Goal: Task Accomplishment & Management: Manage account settings

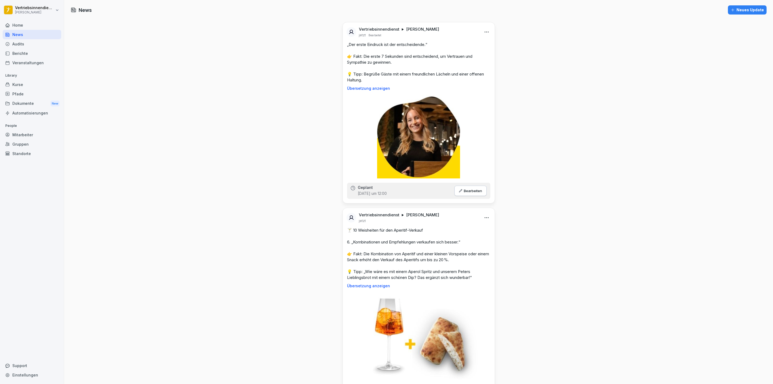
scroll to position [403, 0]
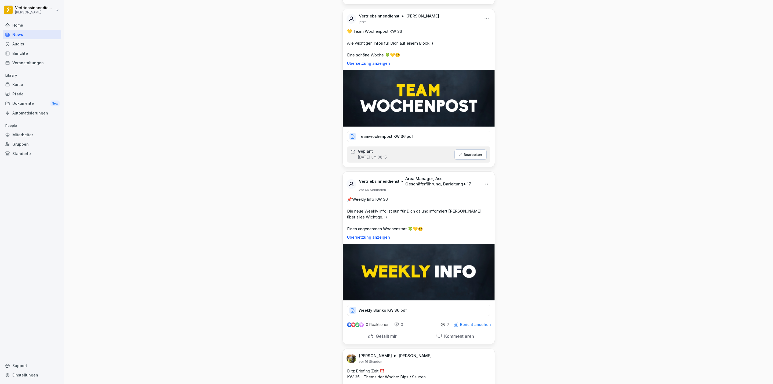
click at [30, 130] on div "Mitarbeiter" at bounding box center [32, 134] width 59 height 9
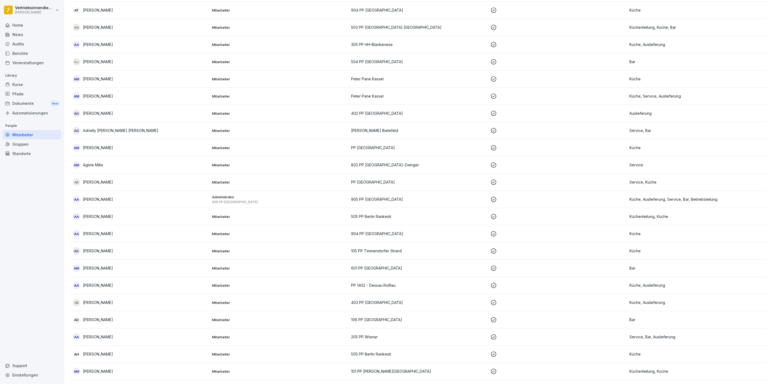
scroll to position [5, 0]
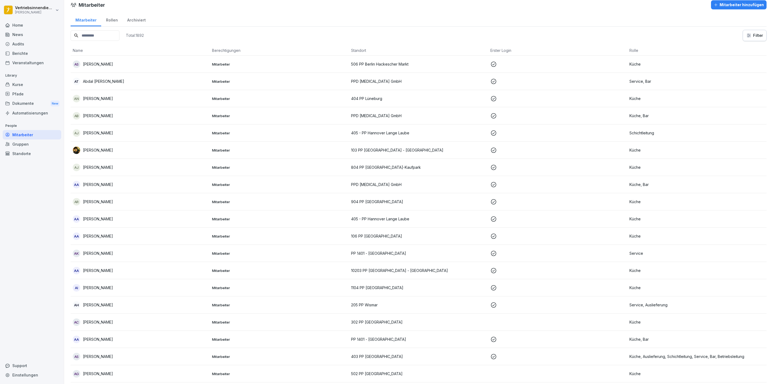
click at [108, 35] on input at bounding box center [95, 35] width 49 height 10
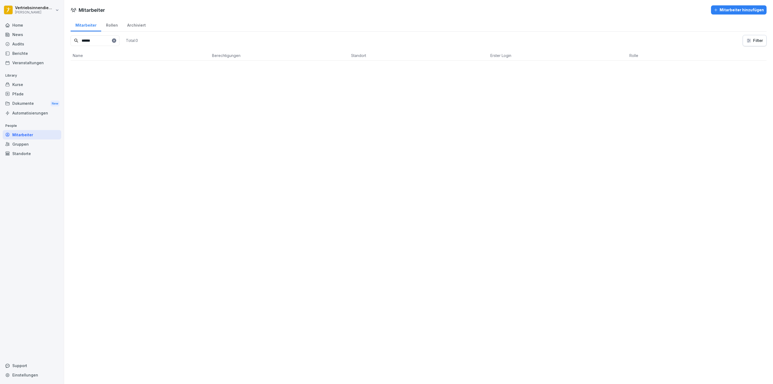
scroll to position [0, 0]
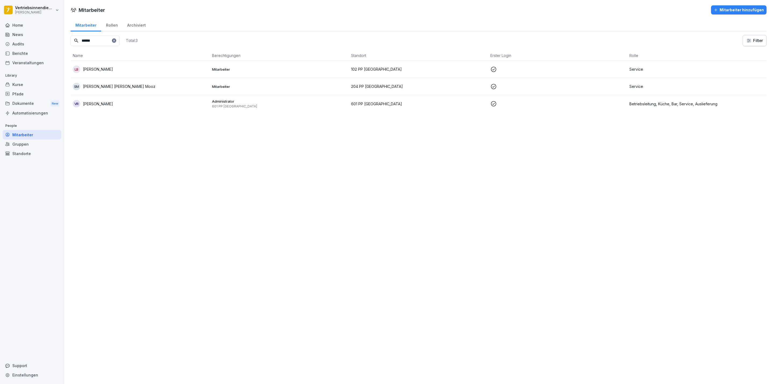
type input "******"
click at [131, 104] on div "VR Vivien Riechmann" at bounding box center [140, 104] width 135 height 8
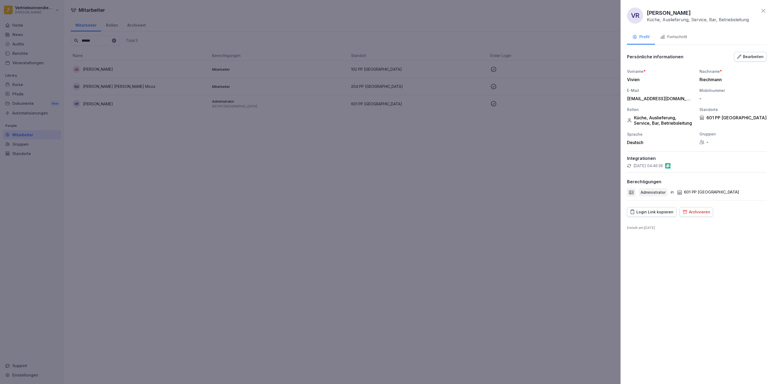
click at [694, 211] on div "Archivieren" at bounding box center [697, 212] width 28 height 6
click at [742, 264] on div "Archivieren" at bounding box center [753, 266] width 23 height 6
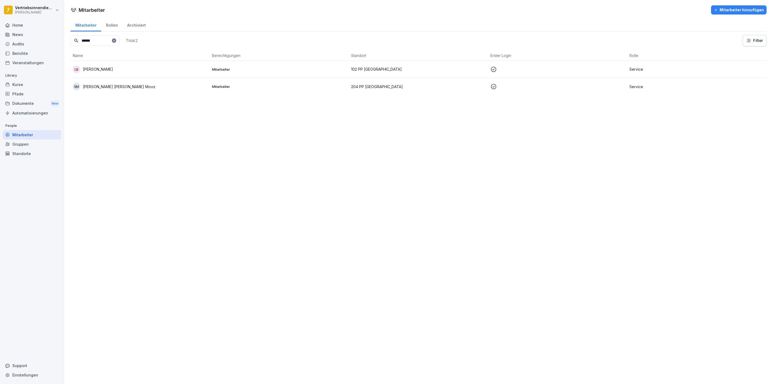
click at [27, 99] on div "Dokumente New" at bounding box center [32, 104] width 59 height 10
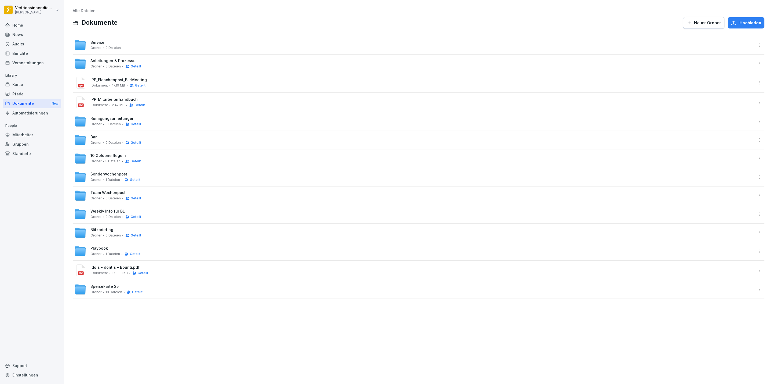
click at [119, 62] on span "Anleitungen & Prozesse" at bounding box center [112, 61] width 45 height 5
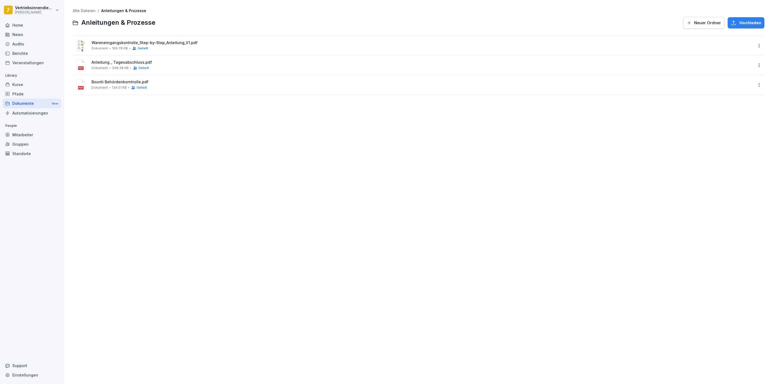
click at [16, 102] on div "Dokumente New" at bounding box center [32, 104] width 59 height 10
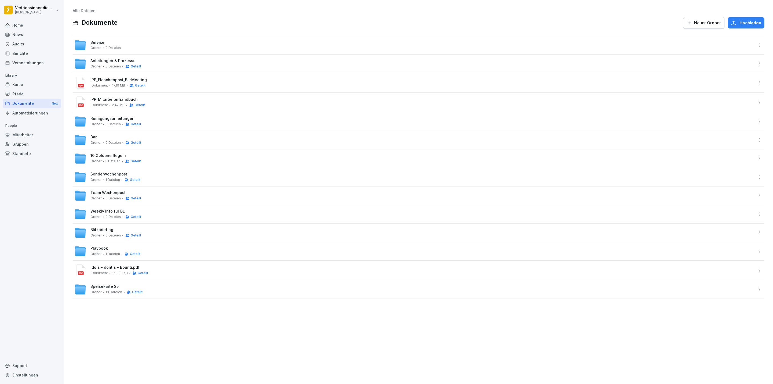
click at [16, 35] on div "News" at bounding box center [32, 34] width 59 height 9
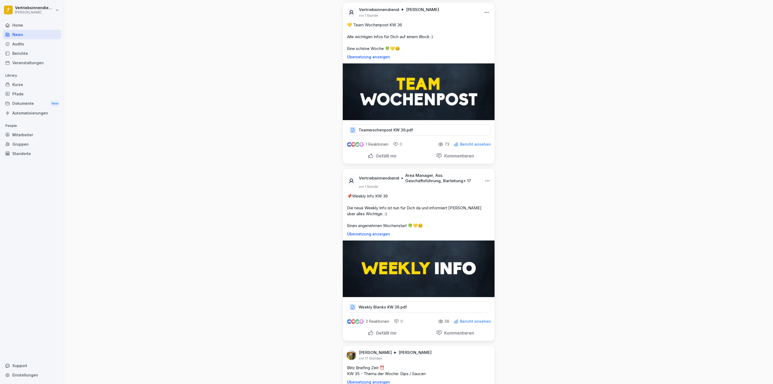
scroll to position [886, 0]
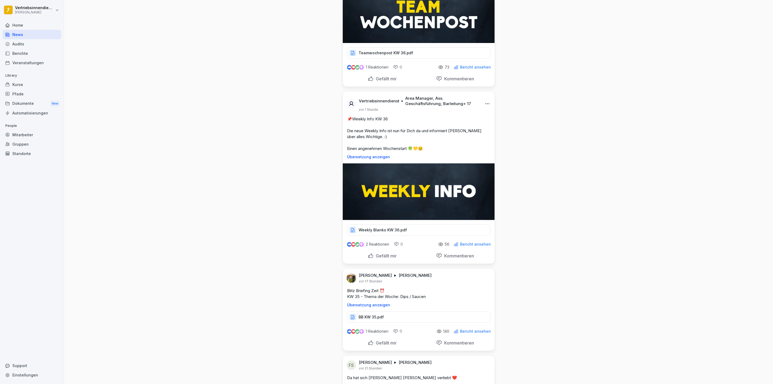
click at [387, 230] on p "Weekly Blanko KW 36.pdf" at bounding box center [383, 229] width 48 height 5
click at [26, 102] on div "Dokumente New" at bounding box center [32, 104] width 59 height 10
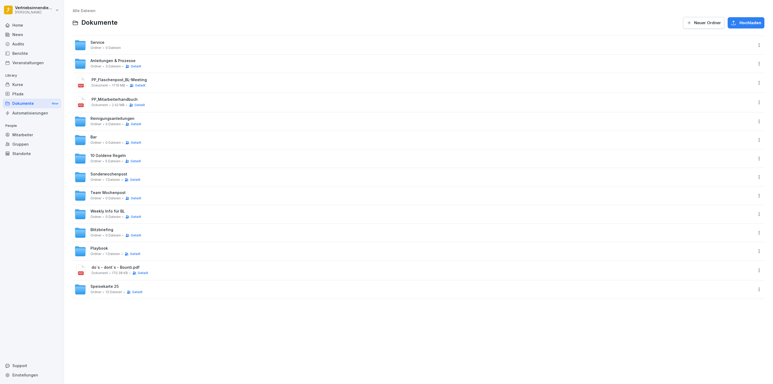
click at [89, 61] on div "Anleitungen & Prozesse Ordner 3 Dateien Geteilt" at bounding box center [413, 64] width 679 height 12
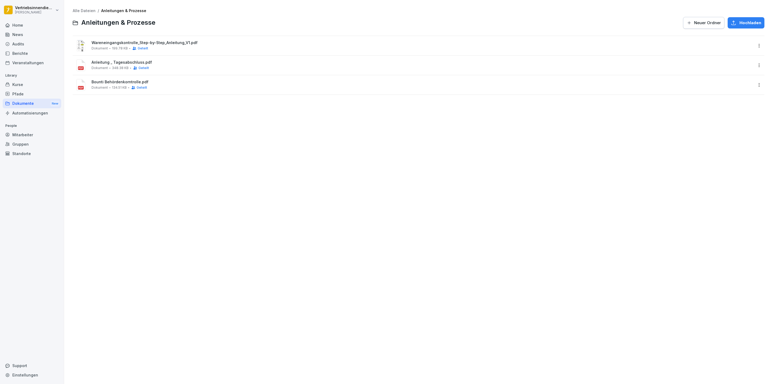
click at [12, 139] on div "Mitarbeiter" at bounding box center [32, 134] width 59 height 9
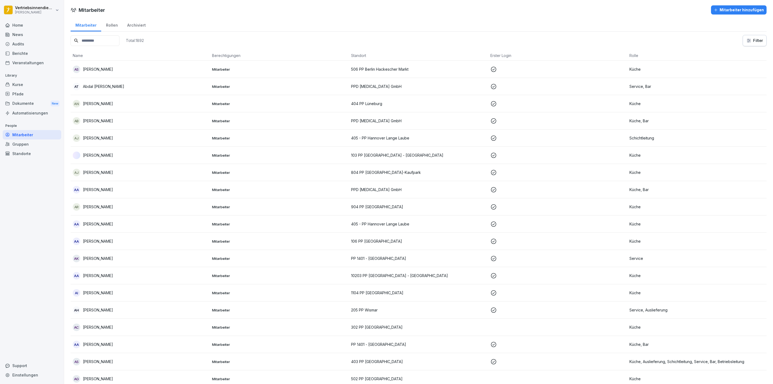
click at [90, 43] on input at bounding box center [95, 40] width 49 height 10
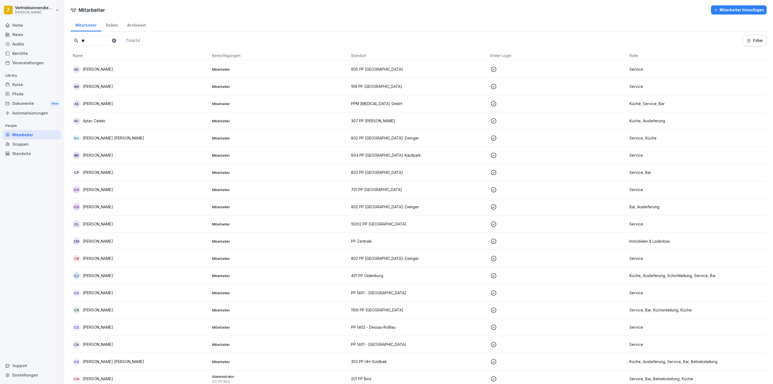
type input "*"
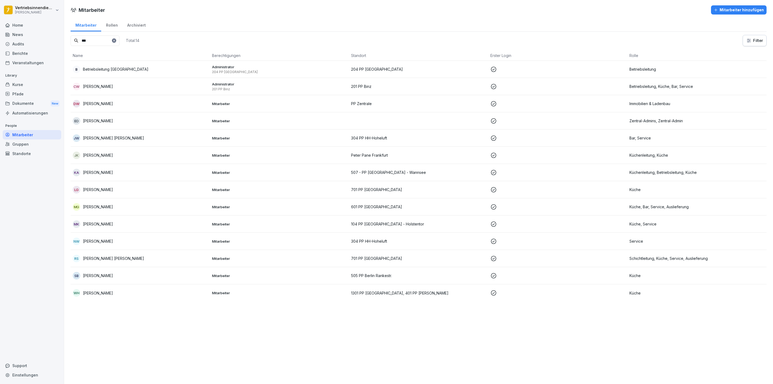
type input "***"
click at [103, 85] on p "[PERSON_NAME]" at bounding box center [98, 86] width 30 height 6
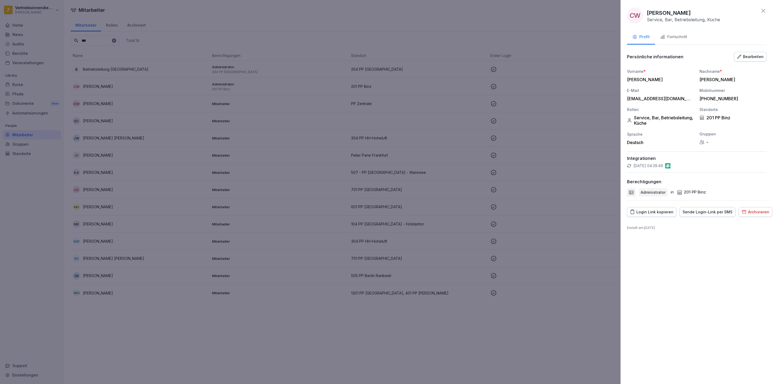
click at [750, 208] on button "Archivieren" at bounding box center [756, 212] width 34 height 10
drag, startPoint x: 745, startPoint y: 263, endPoint x: 721, endPoint y: 269, distance: 25.1
click at [745, 263] on button "Archivieren" at bounding box center [752, 266] width 31 height 11
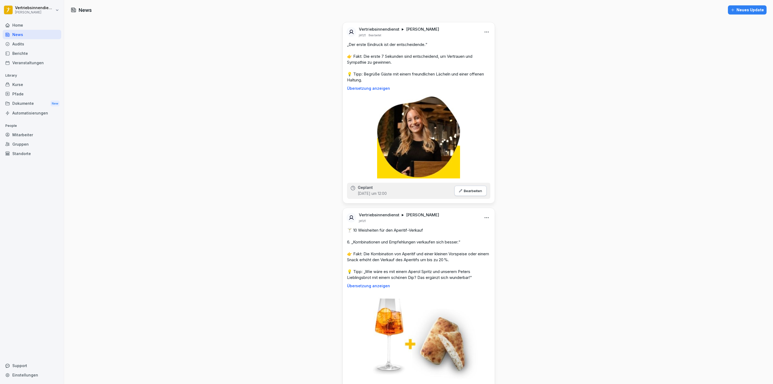
click at [37, 134] on div "Mitarbeiter" at bounding box center [32, 134] width 59 height 9
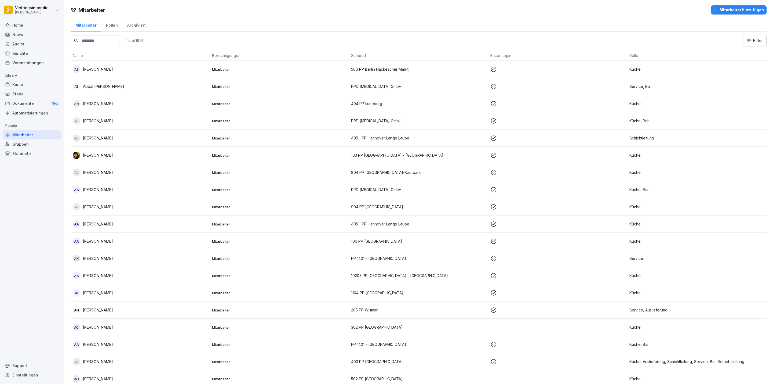
drag, startPoint x: 123, startPoint y: 23, endPoint x: 104, endPoint y: 38, distance: 24.2
click at [124, 23] on div "Archiviert" at bounding box center [136, 25] width 28 height 14
click at [130, 24] on div "Archiviert" at bounding box center [136, 25] width 28 height 14
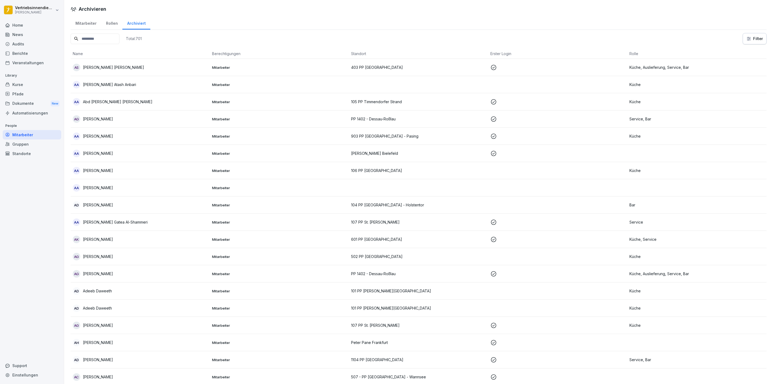
click at [96, 39] on input at bounding box center [95, 39] width 49 height 10
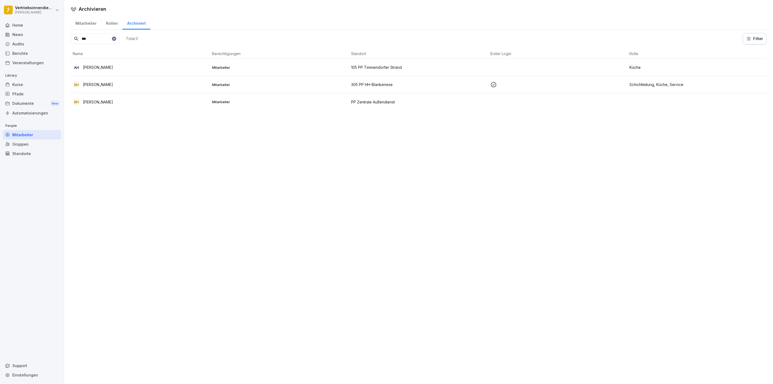
type input "***"
click at [373, 80] on td "305 PP HH-Blankenese" at bounding box center [418, 84] width 139 height 17
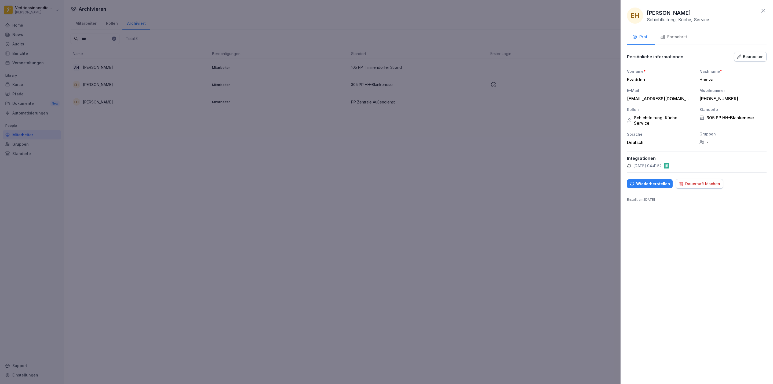
click at [653, 185] on div "Wiederherstellen" at bounding box center [650, 184] width 40 height 6
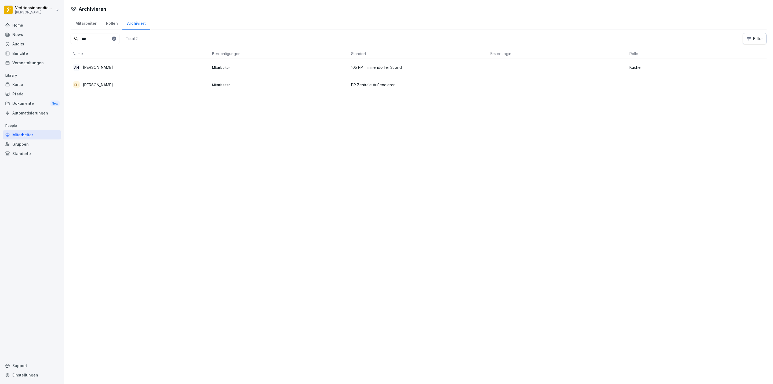
click at [32, 18] on div at bounding box center [32, 18] width 59 height 3
click at [34, 4] on html "Vertriebsinnendienst [PERSON_NAME] Home News Audits Berichte Veranstaltungen Li…" at bounding box center [386, 192] width 773 height 384
click at [37, 32] on div "Abmelden" at bounding box center [34, 34] width 53 height 10
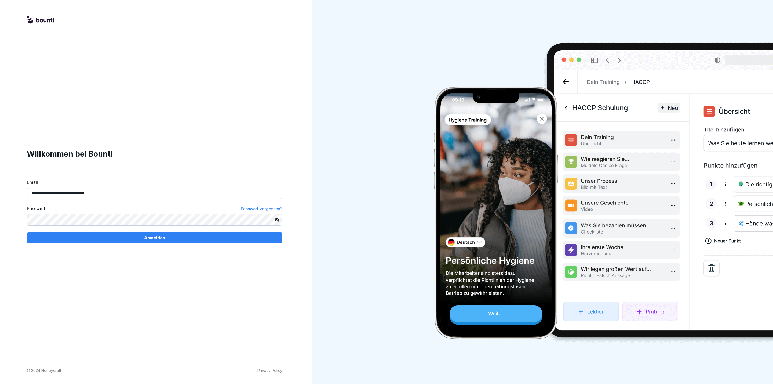
click at [94, 190] on input "**********" at bounding box center [155, 192] width 256 height 11
type input "**********"
click at [139, 238] on div "Anmelden" at bounding box center [154, 238] width 247 height 6
